Goal: Check status: Check status

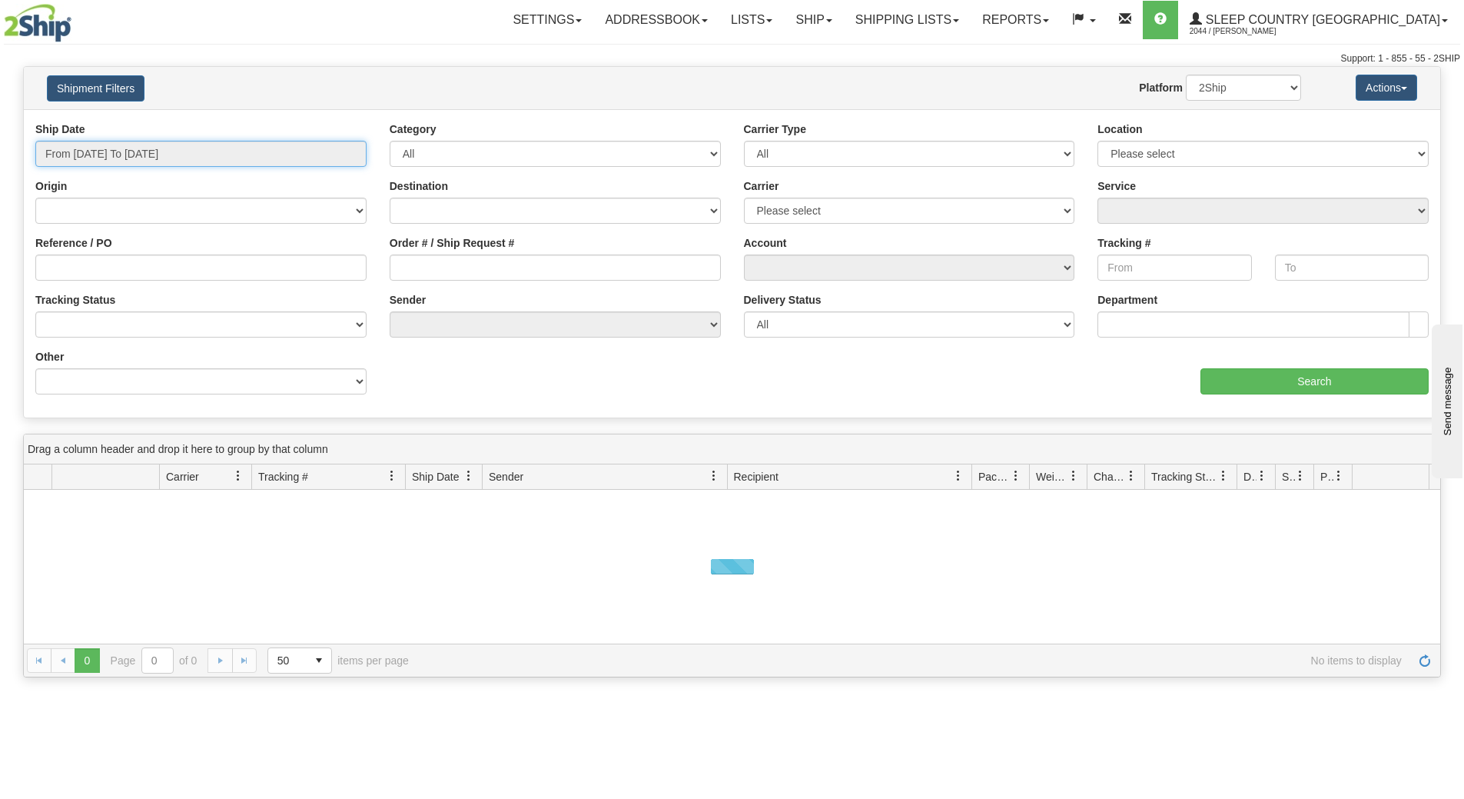
click at [89, 148] on input "From [DATE] To [DATE]" at bounding box center [200, 154] width 331 height 26
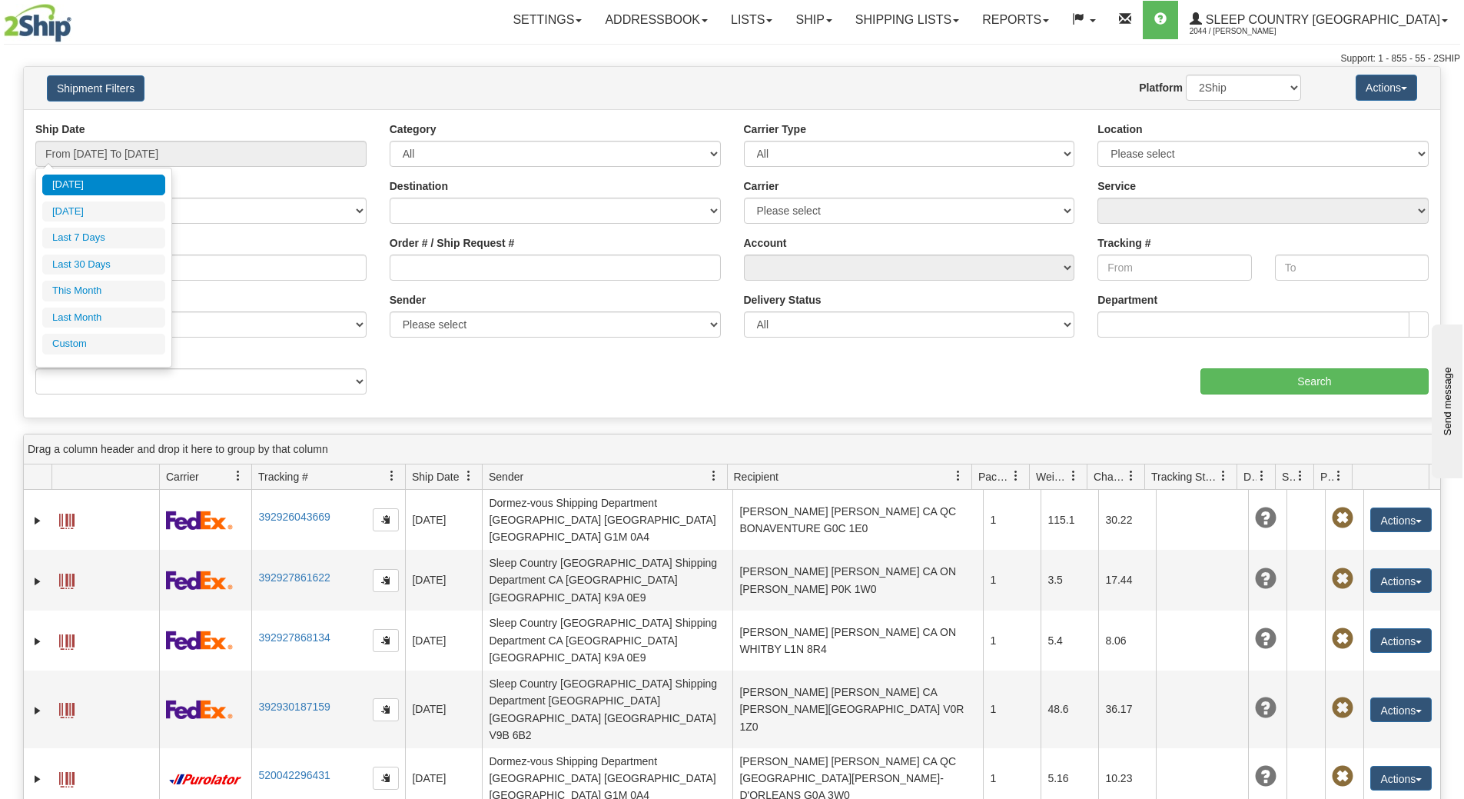
click at [78, 262] on li "Last 30 Days" at bounding box center [103, 264] width 123 height 21
type input "From [DATE] To [DATE]"
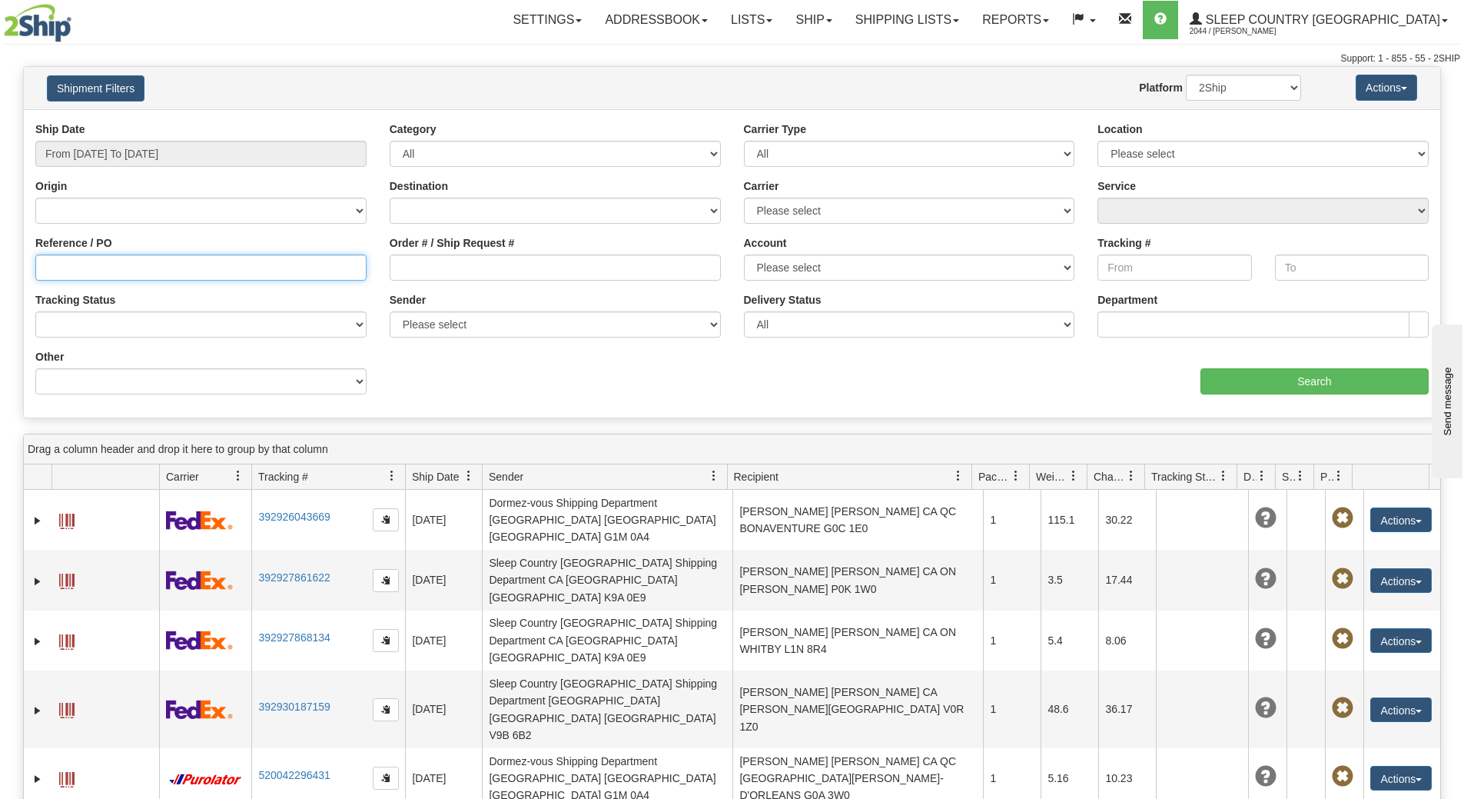
click at [80, 263] on input "Reference / PO" at bounding box center [200, 267] width 331 height 26
paste input "9007I045889"
type input "9007I045889"
click at [1312, 397] on div "Ship Date From [DATE] To [DATE] Category All Inbound Outbound Carrier Type All …" at bounding box center [732, 263] width 1416 height 284
click at [1300, 370] on input "Search" at bounding box center [1315, 381] width 228 height 26
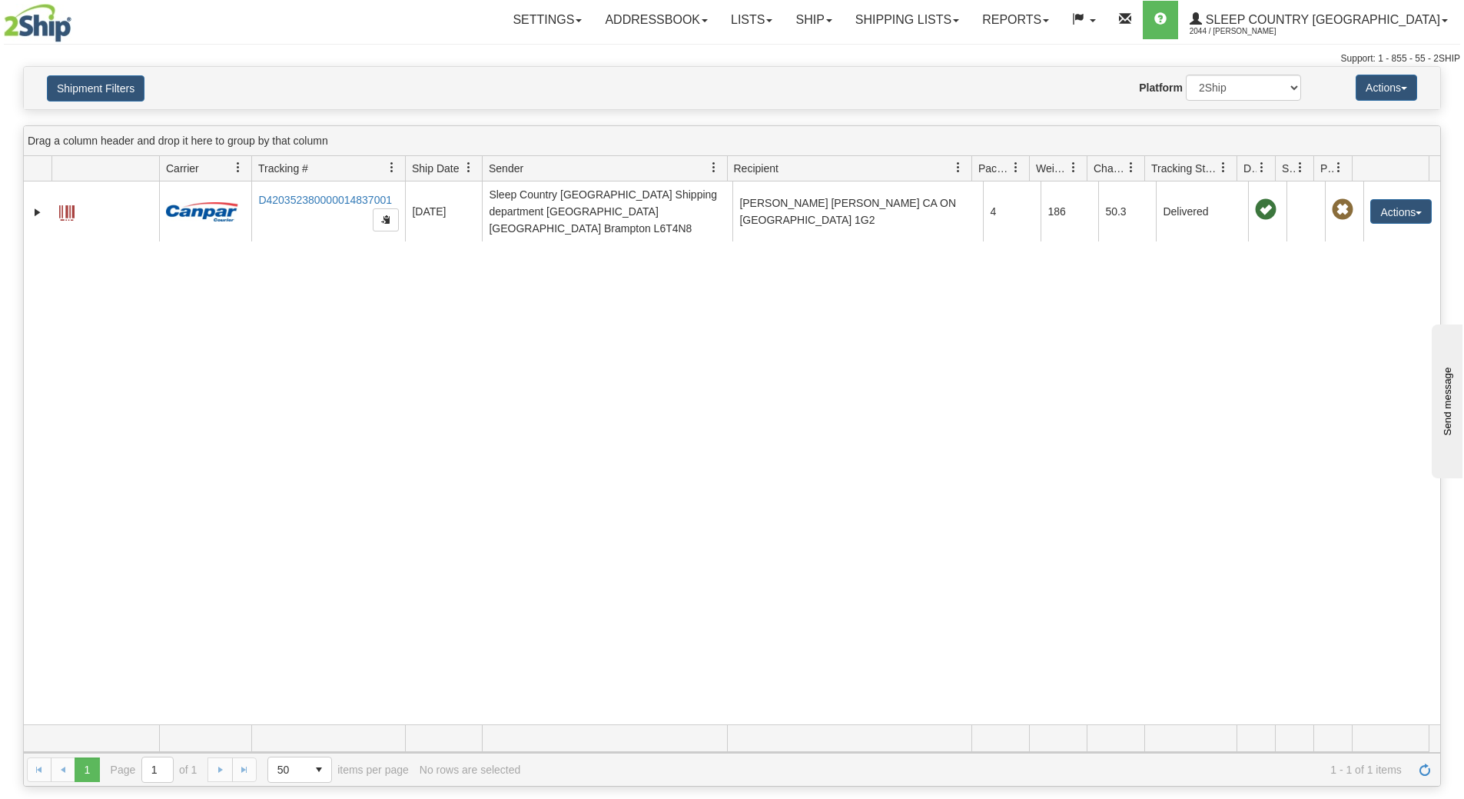
drag, startPoint x: 128, startPoint y: 340, endPoint x: 118, endPoint y: 315, distance: 27.3
click at [127, 340] on div "31552514 2044 D420352380000014837001 [DATE] [DATE] 08:46:33 AM Sleep Country [G…" at bounding box center [732, 452] width 1416 height 543
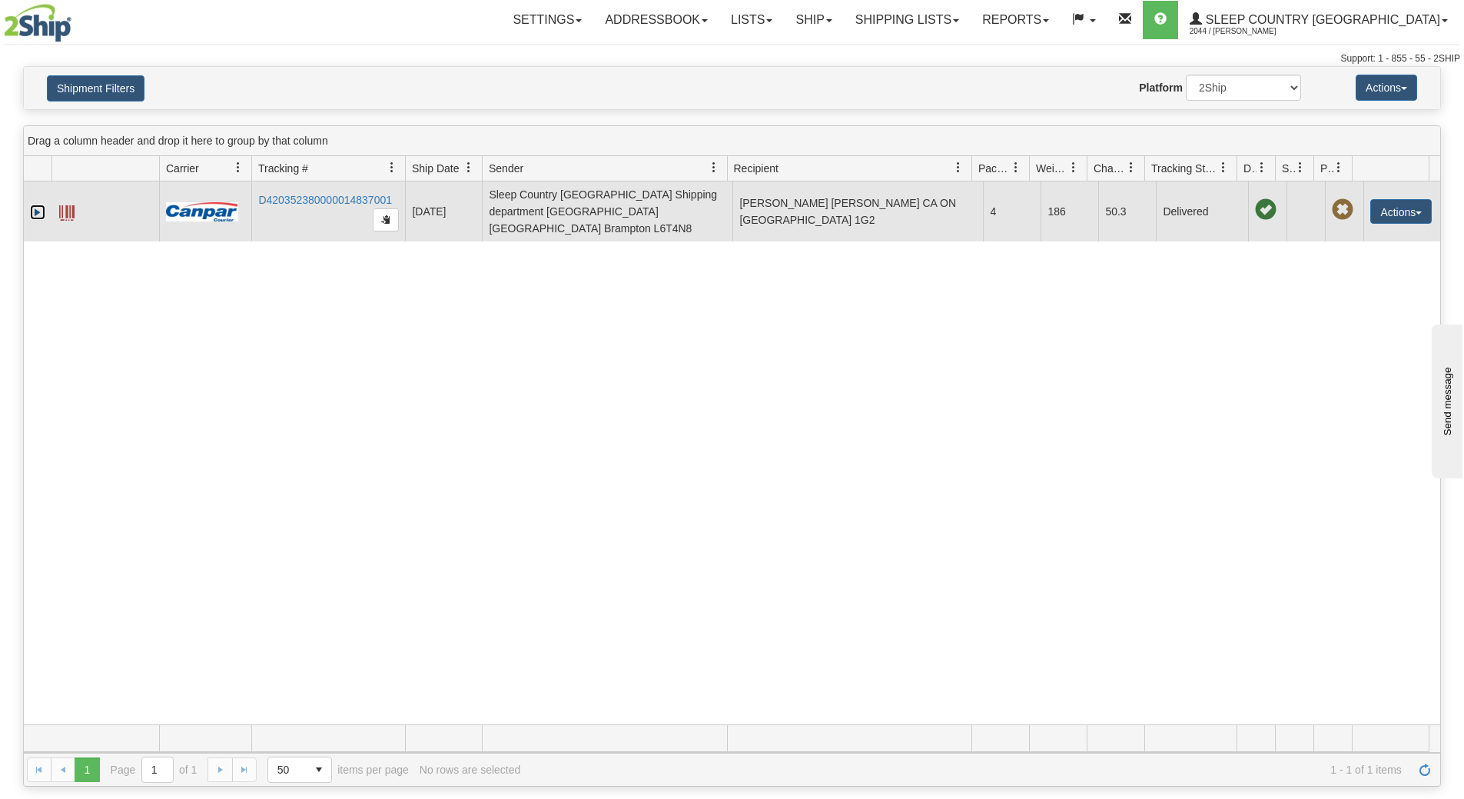
click at [37, 204] on link "Expand" at bounding box center [37, 211] width 15 height 15
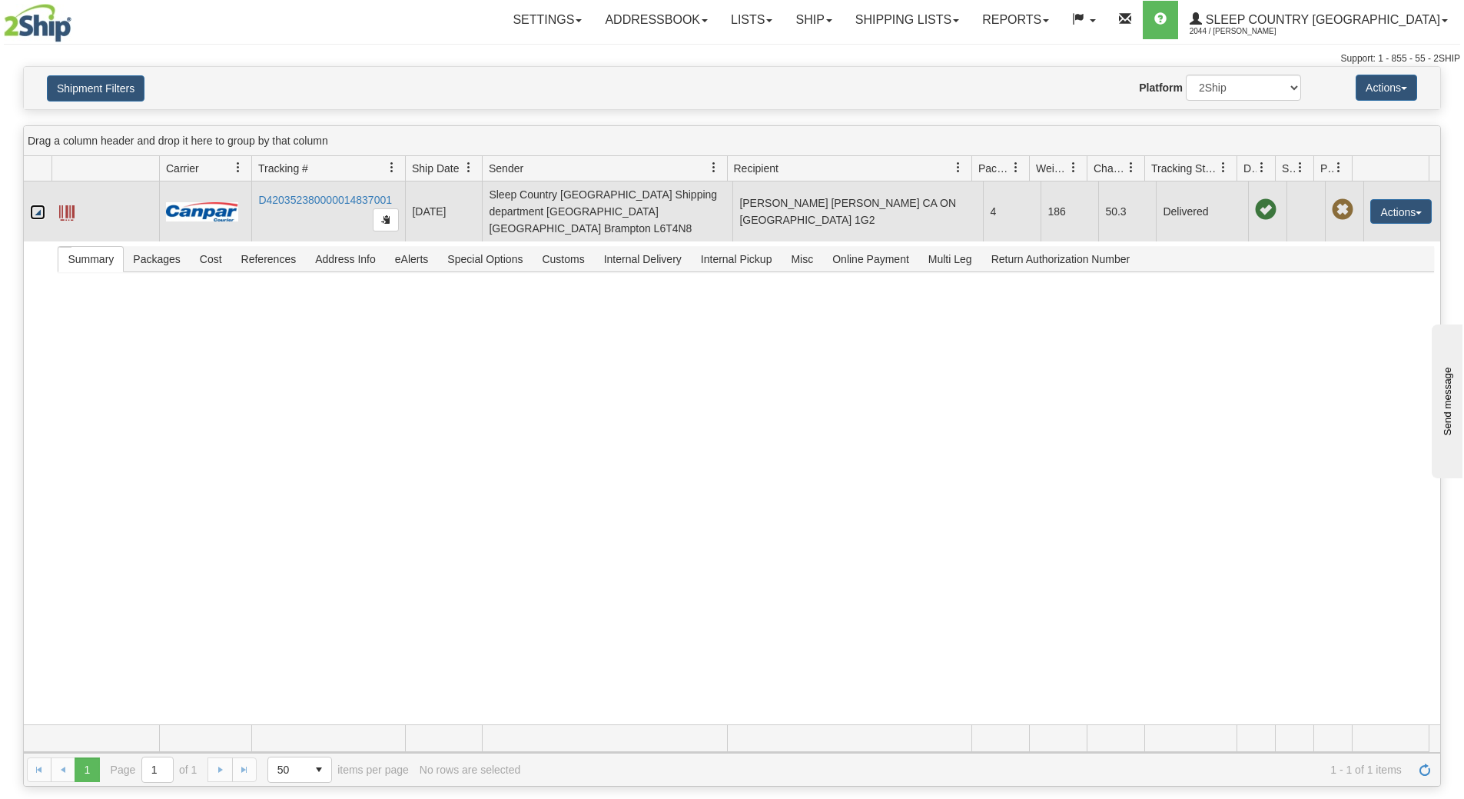
click at [304, 202] on td "D420352380000014837001" at bounding box center [328, 211] width 154 height 60
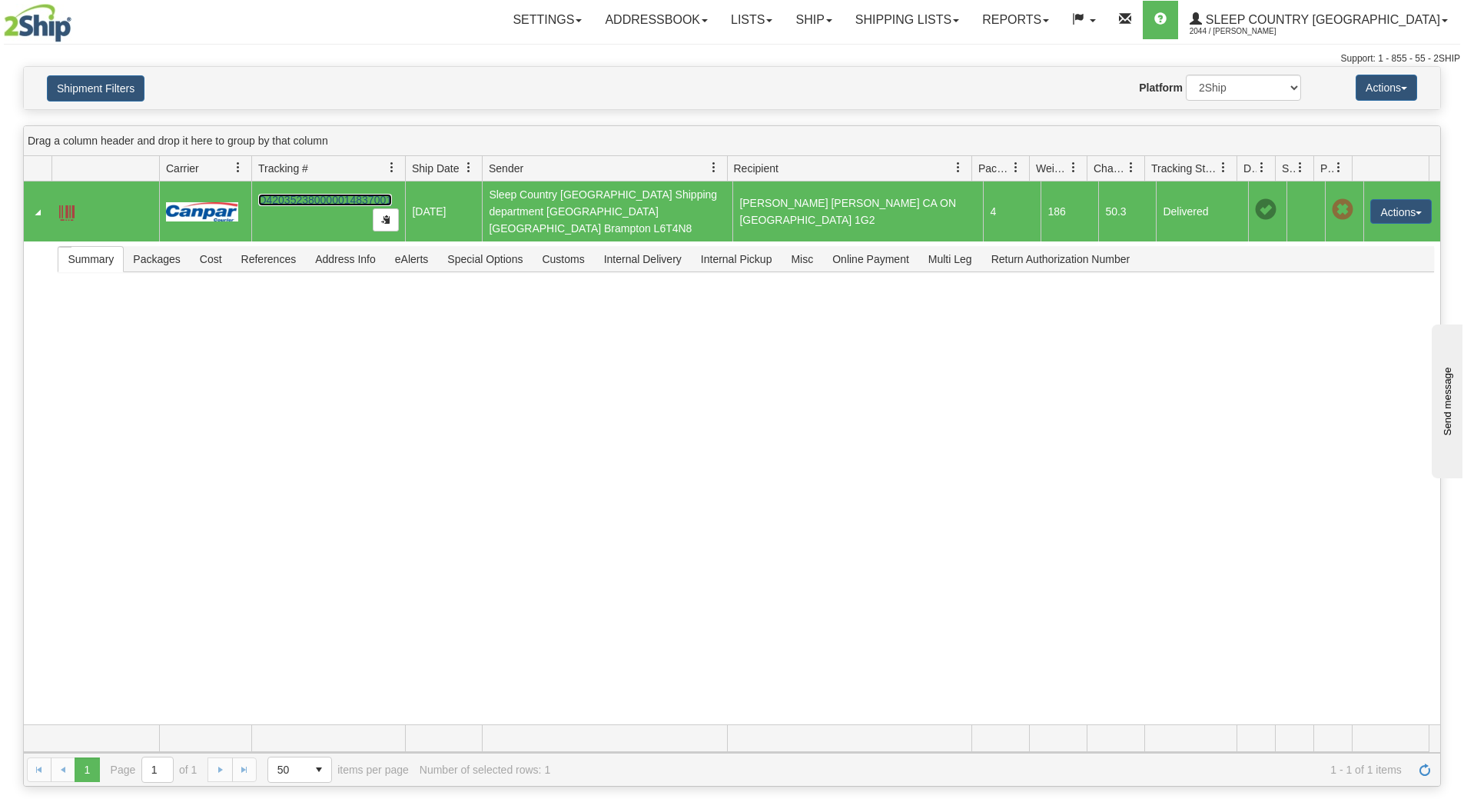
click at [294, 195] on link "D420352380000014837001" at bounding box center [325, 200] width 134 height 12
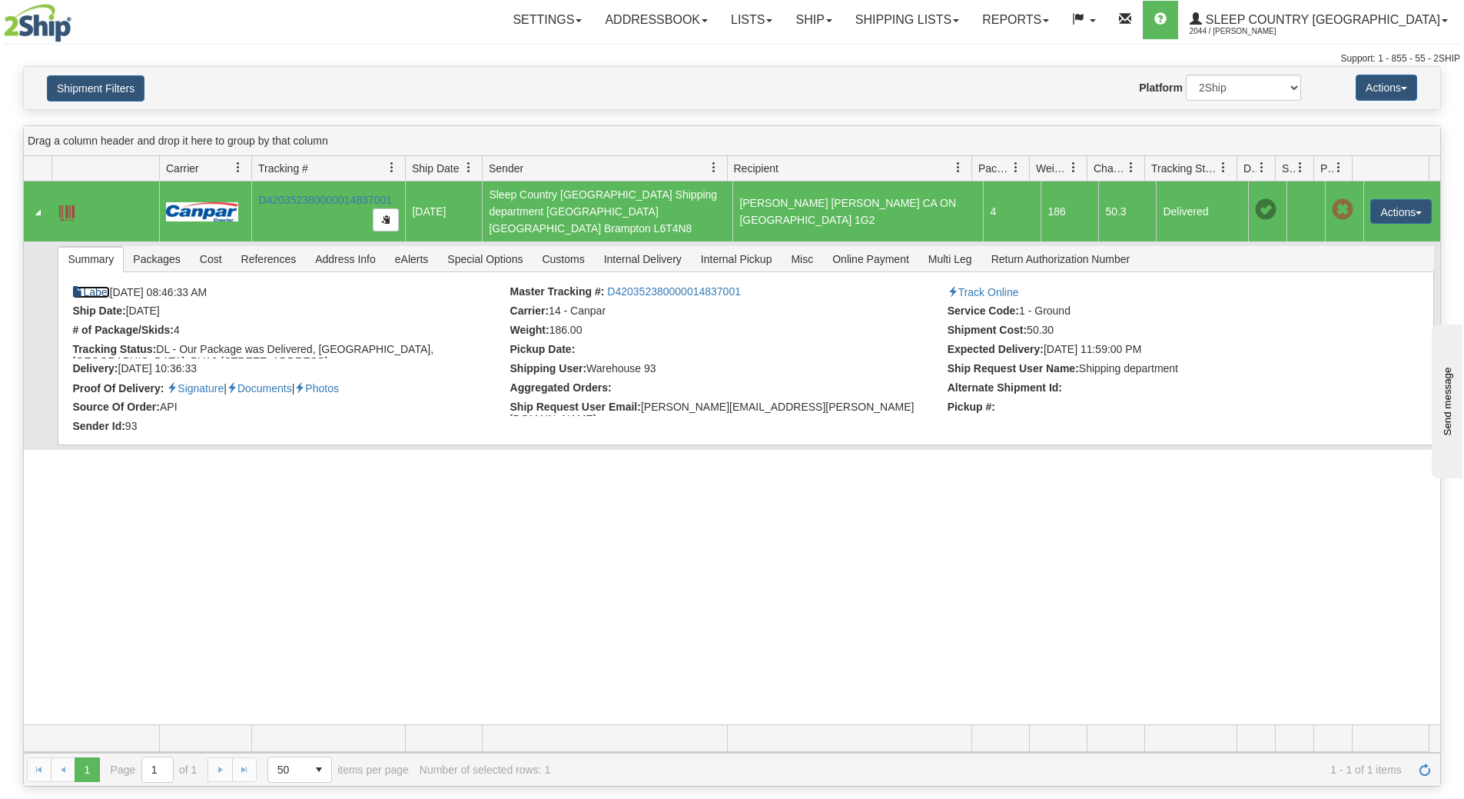
click at [98, 286] on link "Label" at bounding box center [90, 292] width 37 height 12
